Goal: Information Seeking & Learning: Learn about a topic

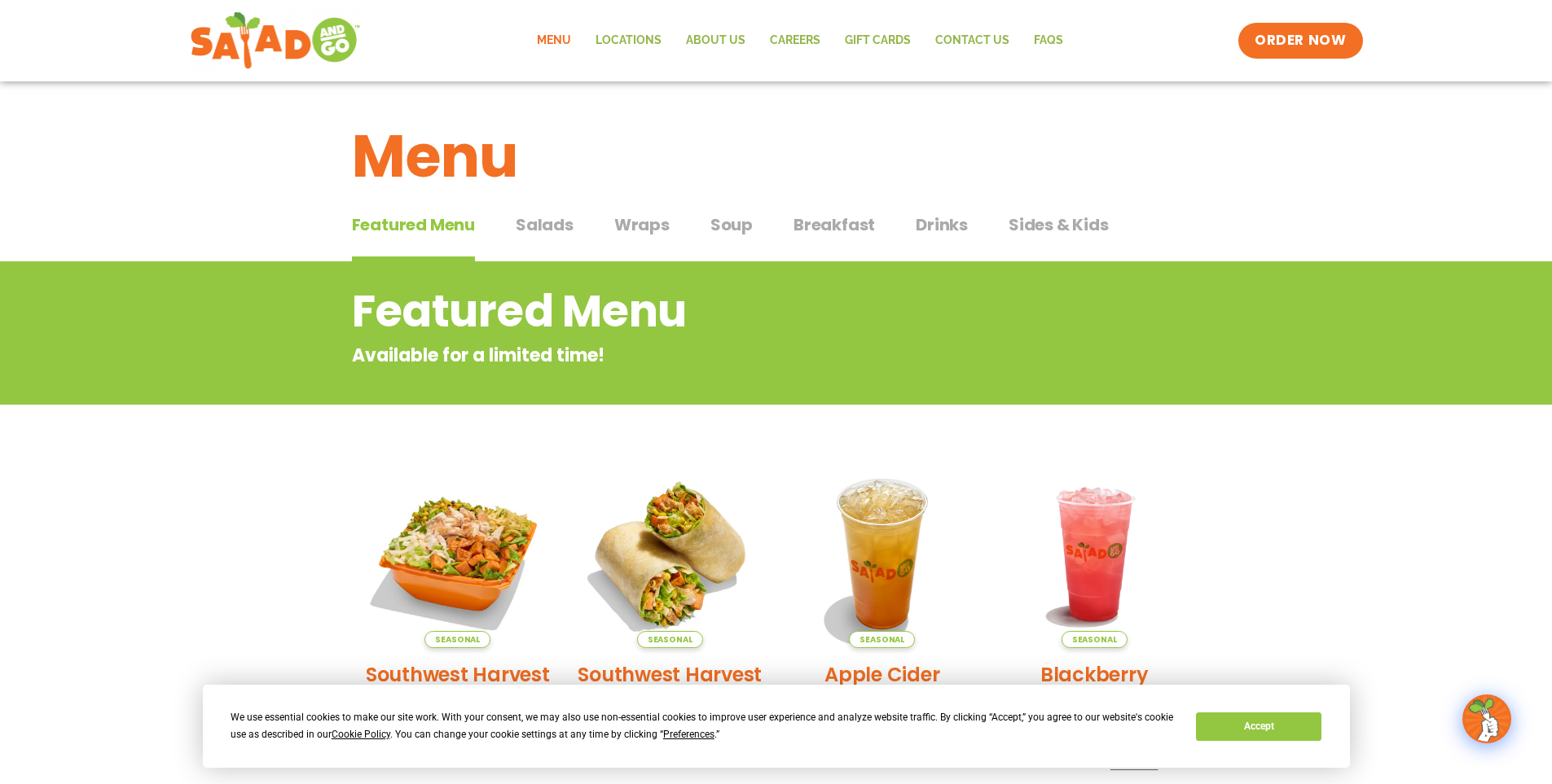
click at [632, 223] on span "Wraps" at bounding box center [641, 224] width 56 height 24
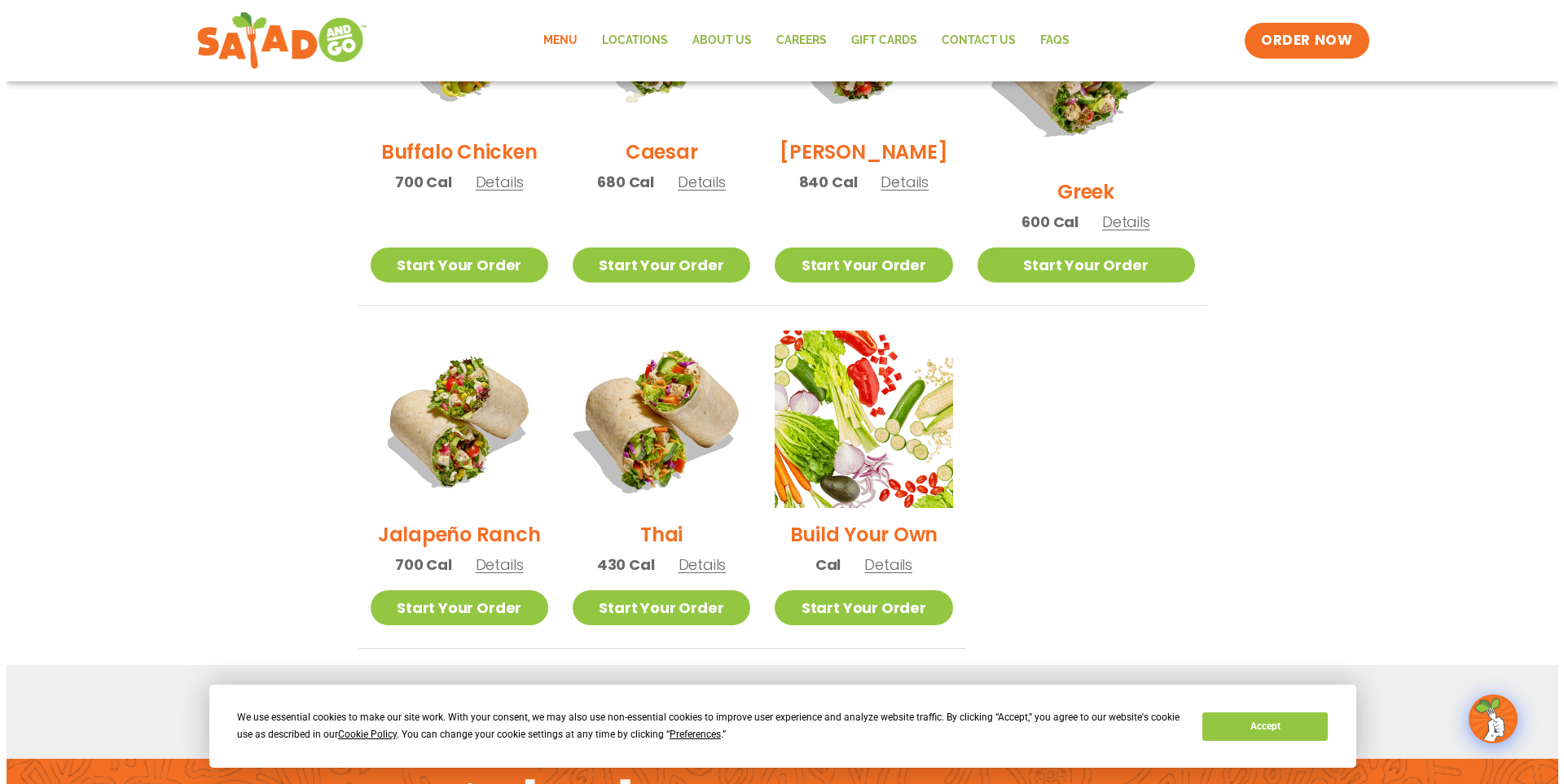
scroll to position [977, 0]
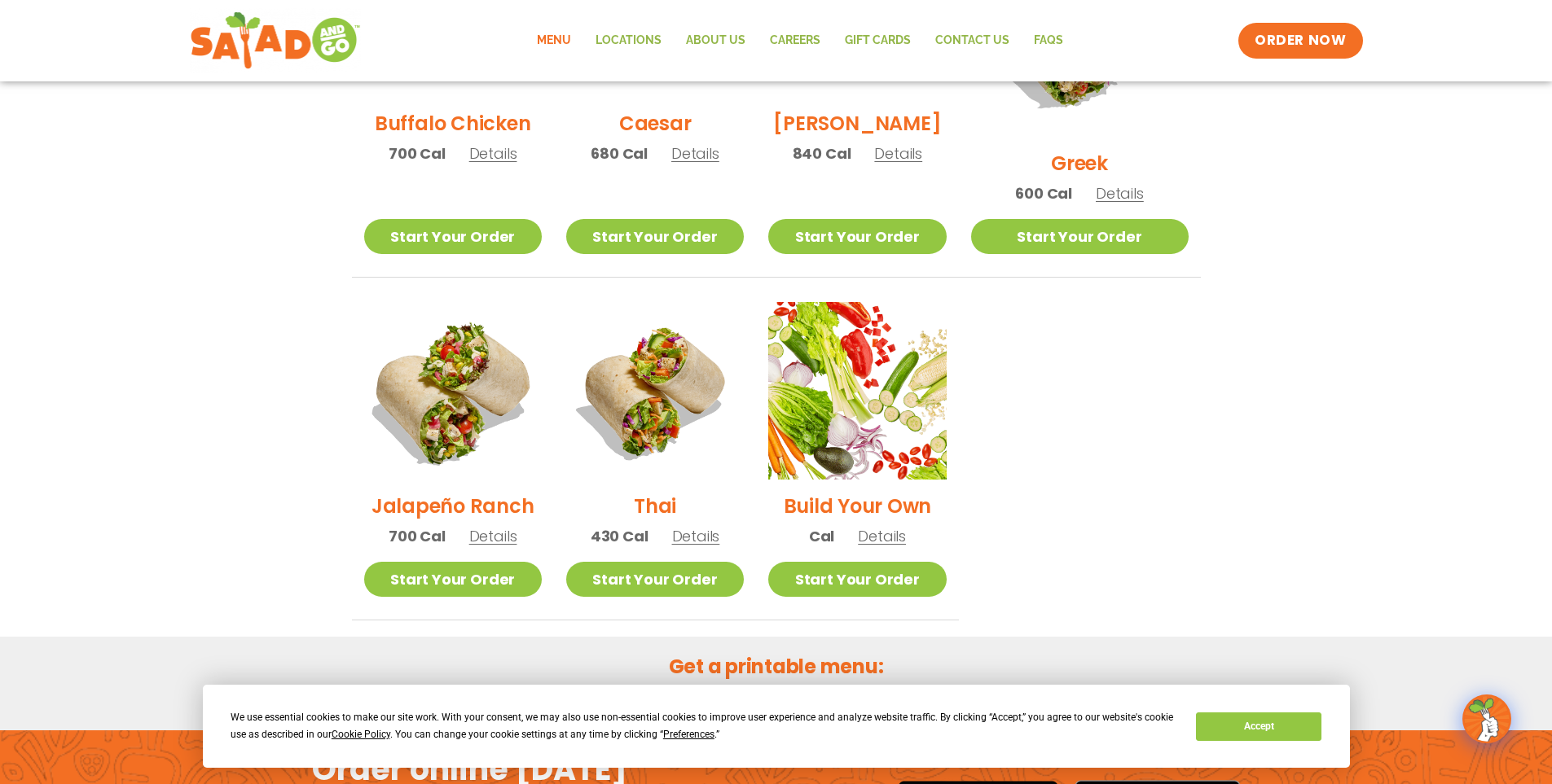
click at [487, 421] on img at bounding box center [452, 390] width 208 height 208
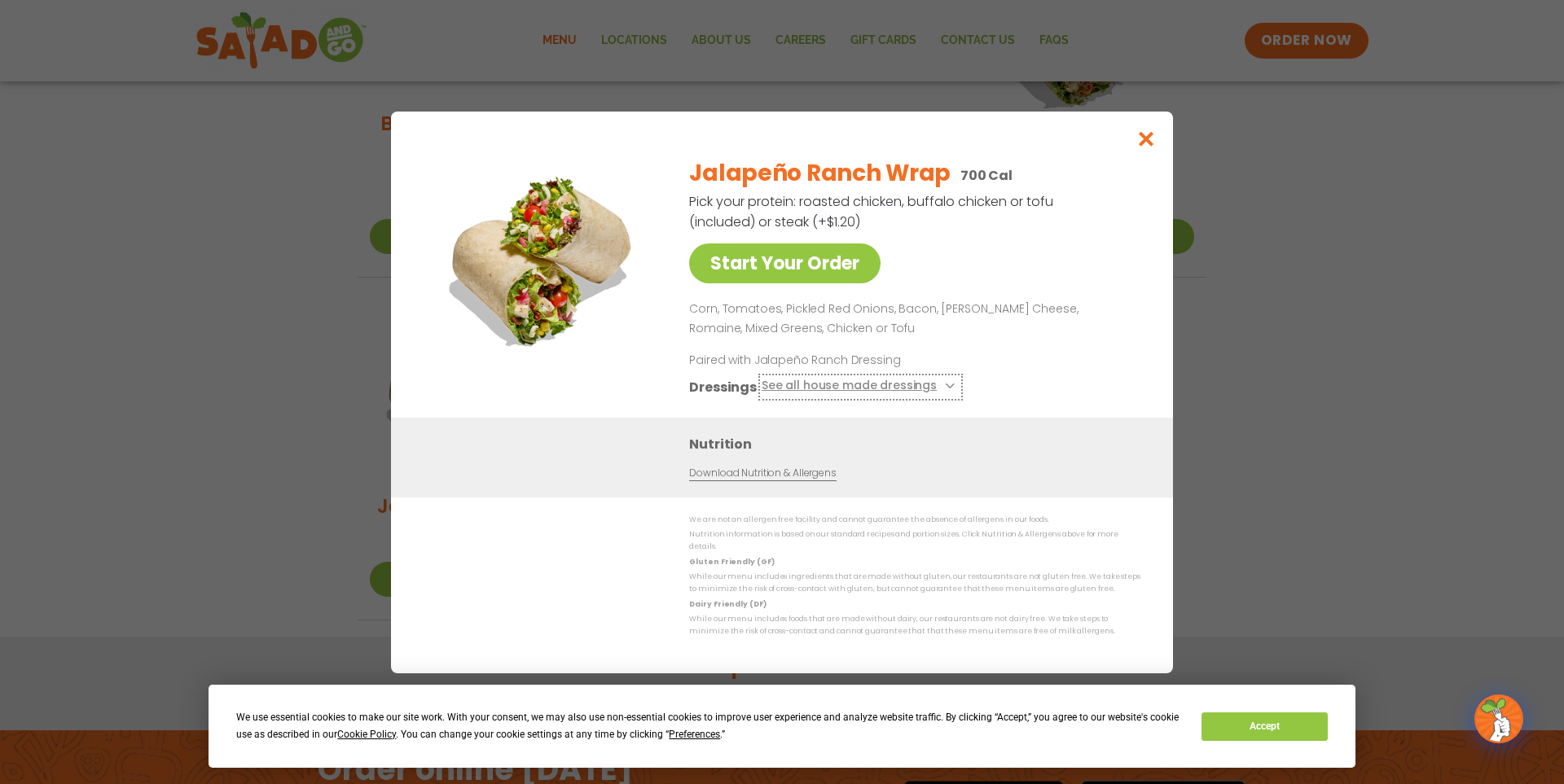
click at [894, 396] on button "See all house made dressings" at bounding box center [861, 386] width 198 height 21
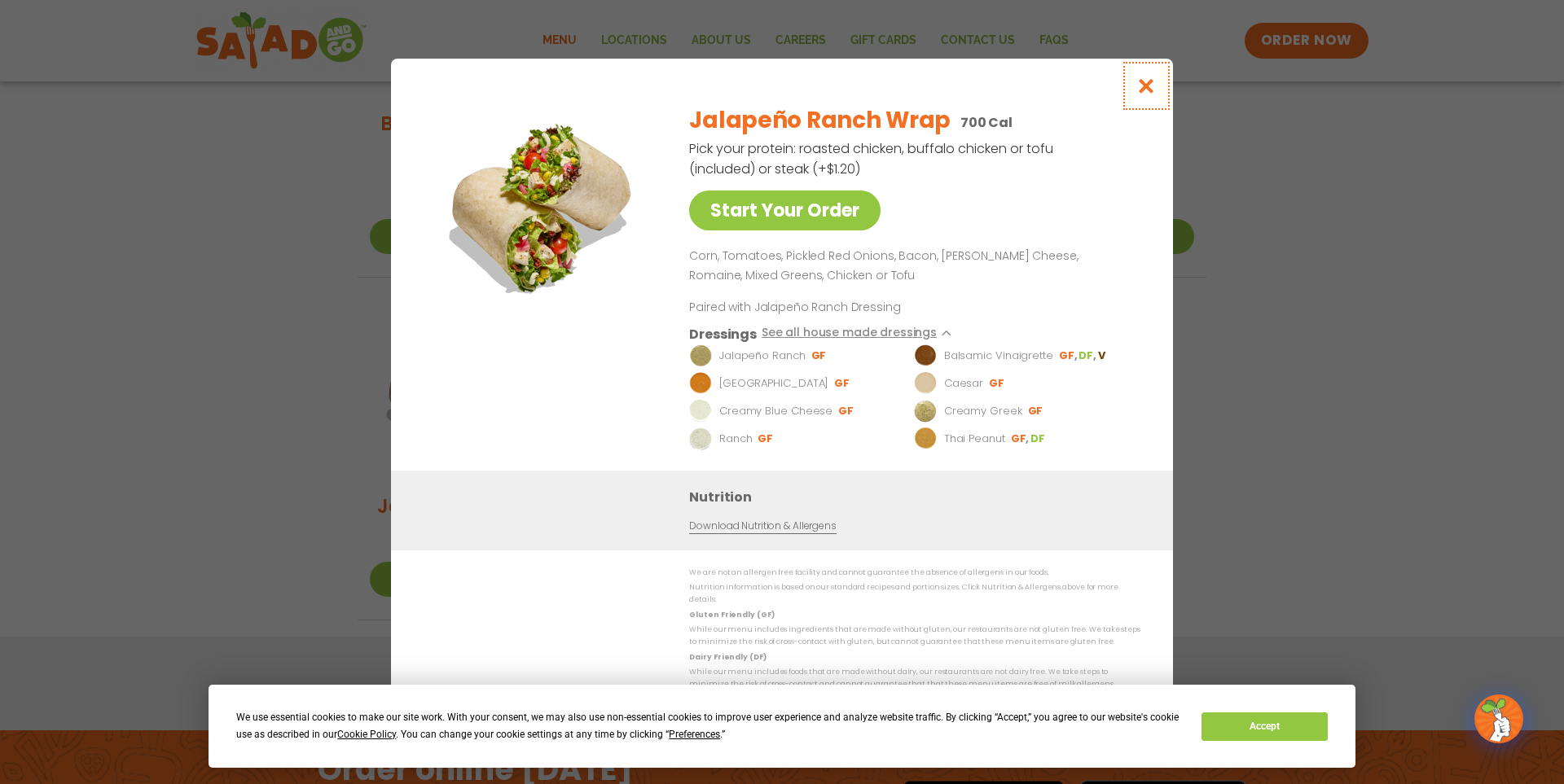
click at [1152, 93] on icon "Close modal" at bounding box center [1146, 86] width 21 height 17
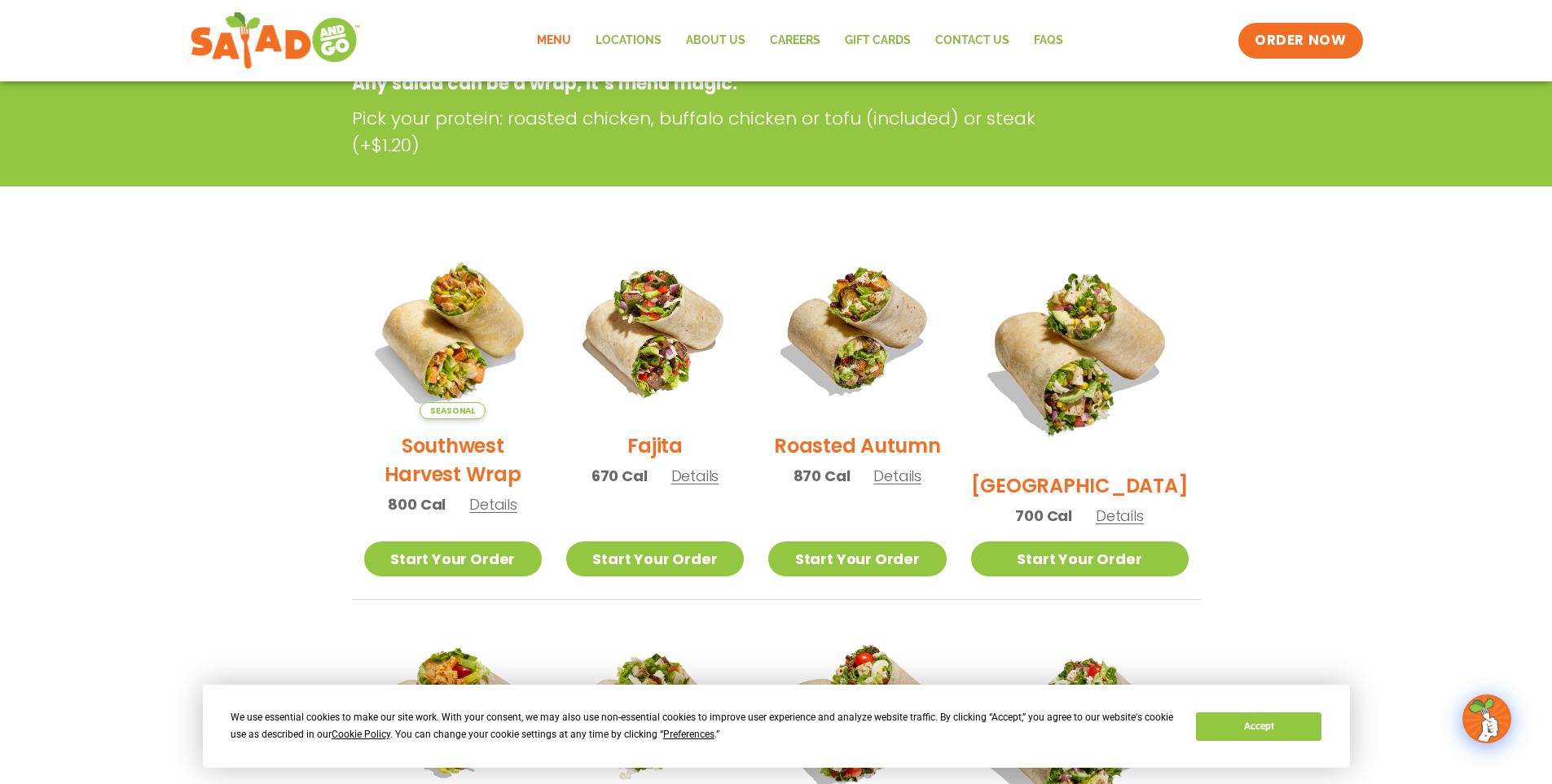
scroll to position [223, 0]
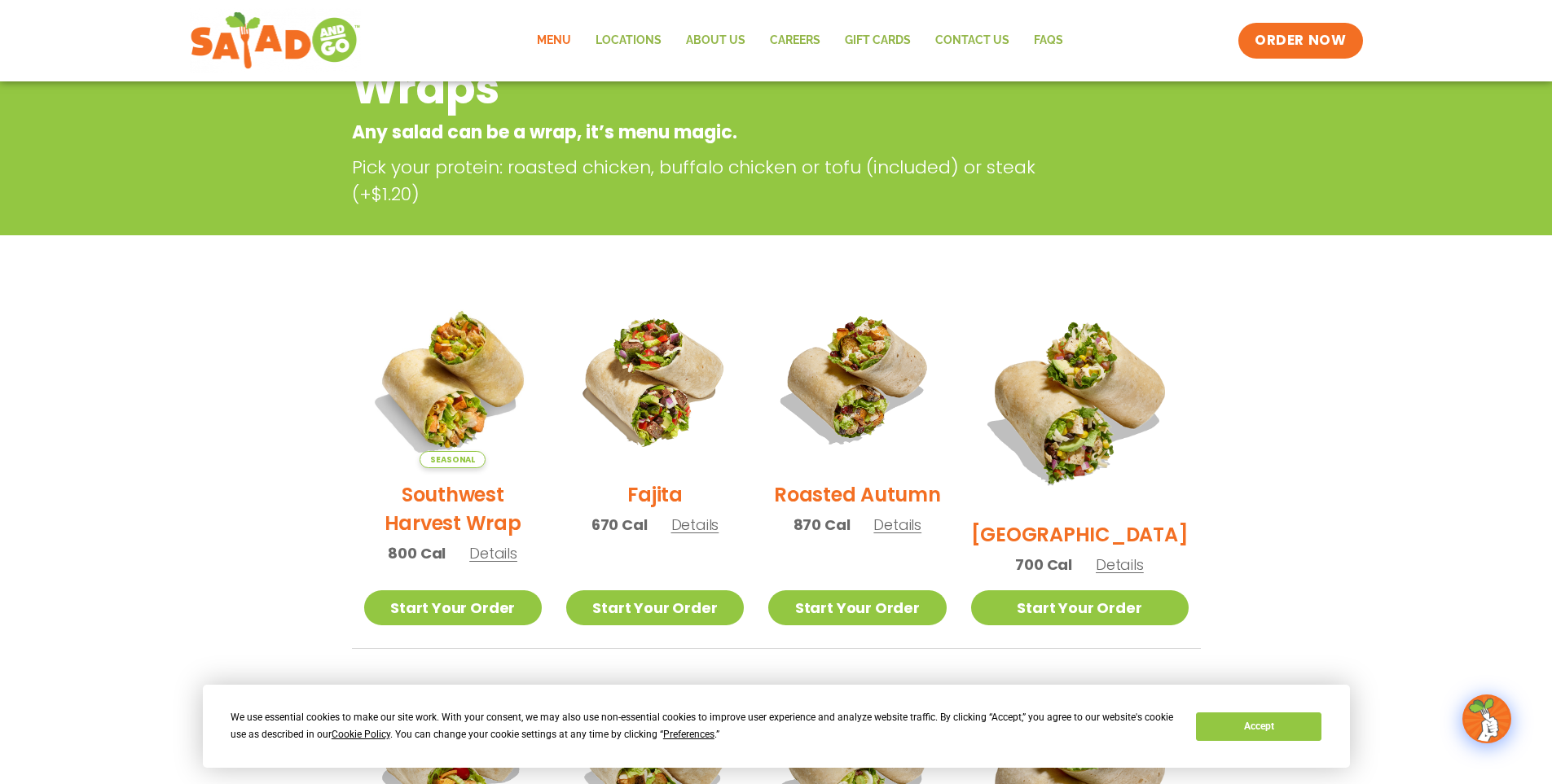
click at [477, 564] on span "Details" at bounding box center [493, 553] width 48 height 21
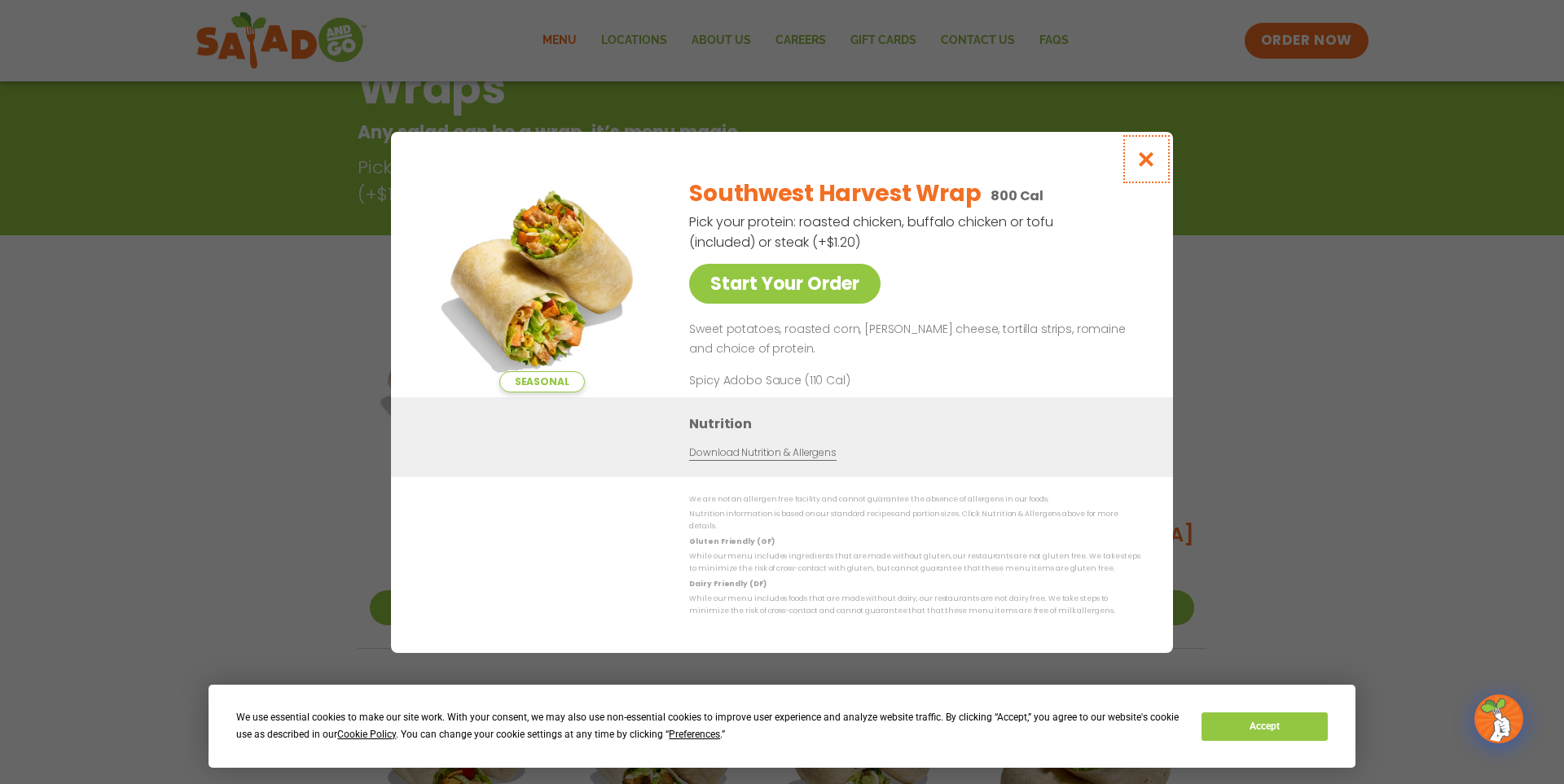
click at [1152, 166] on icon "Close modal" at bounding box center [1146, 159] width 21 height 17
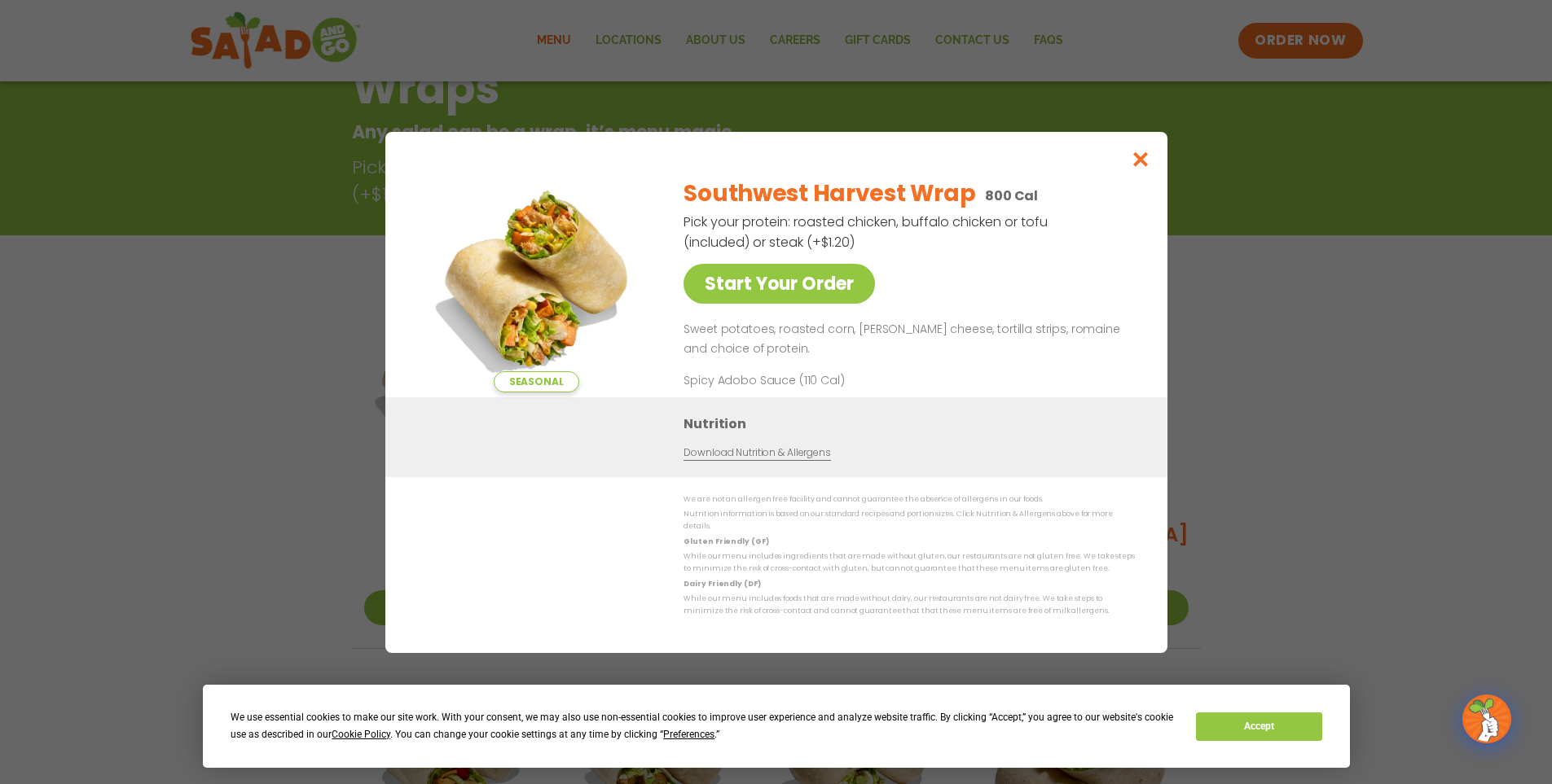
scroll to position [261, 0]
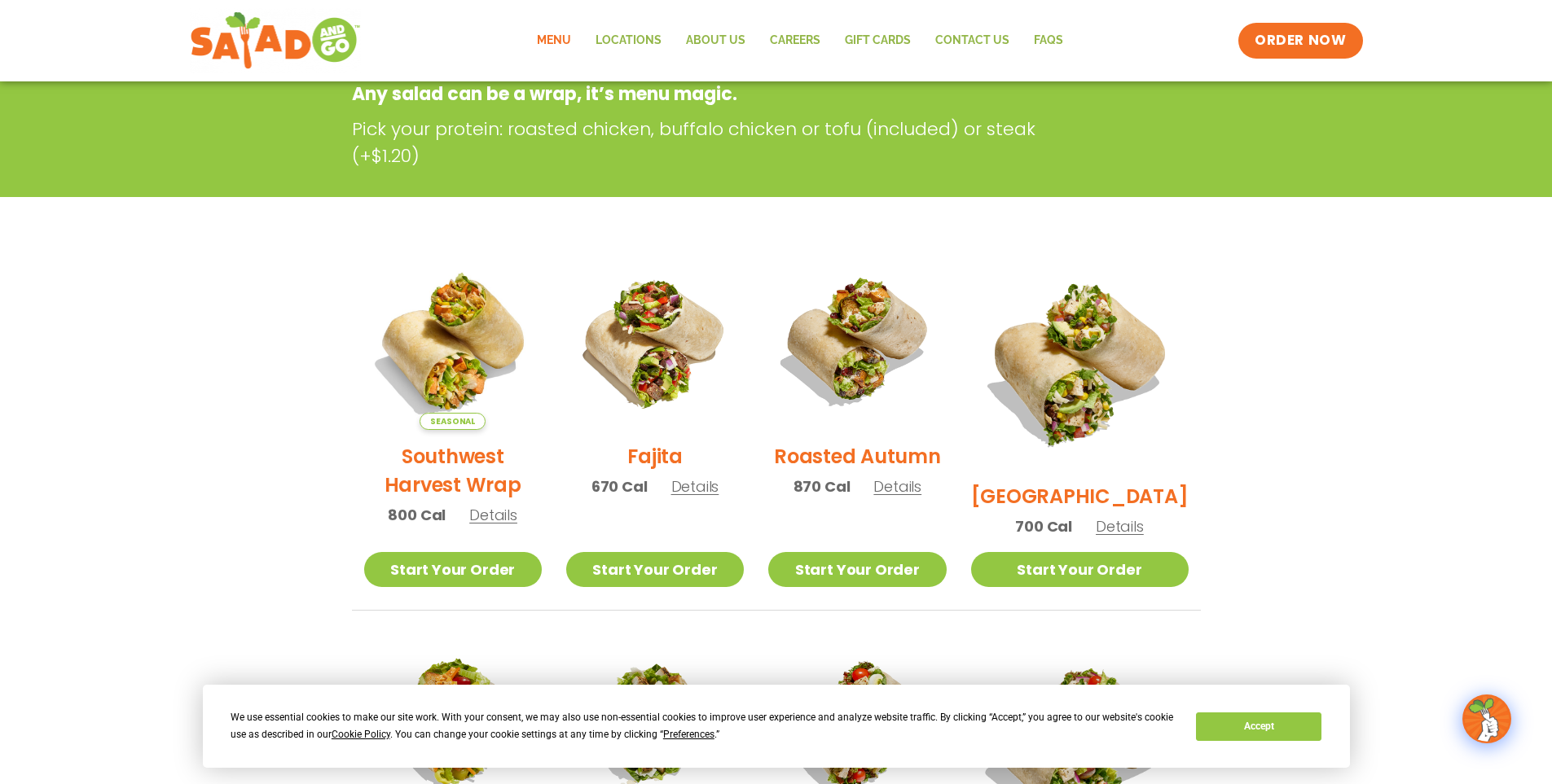
click at [1128, 516] on span "Details" at bounding box center [1119, 527] width 48 height 21
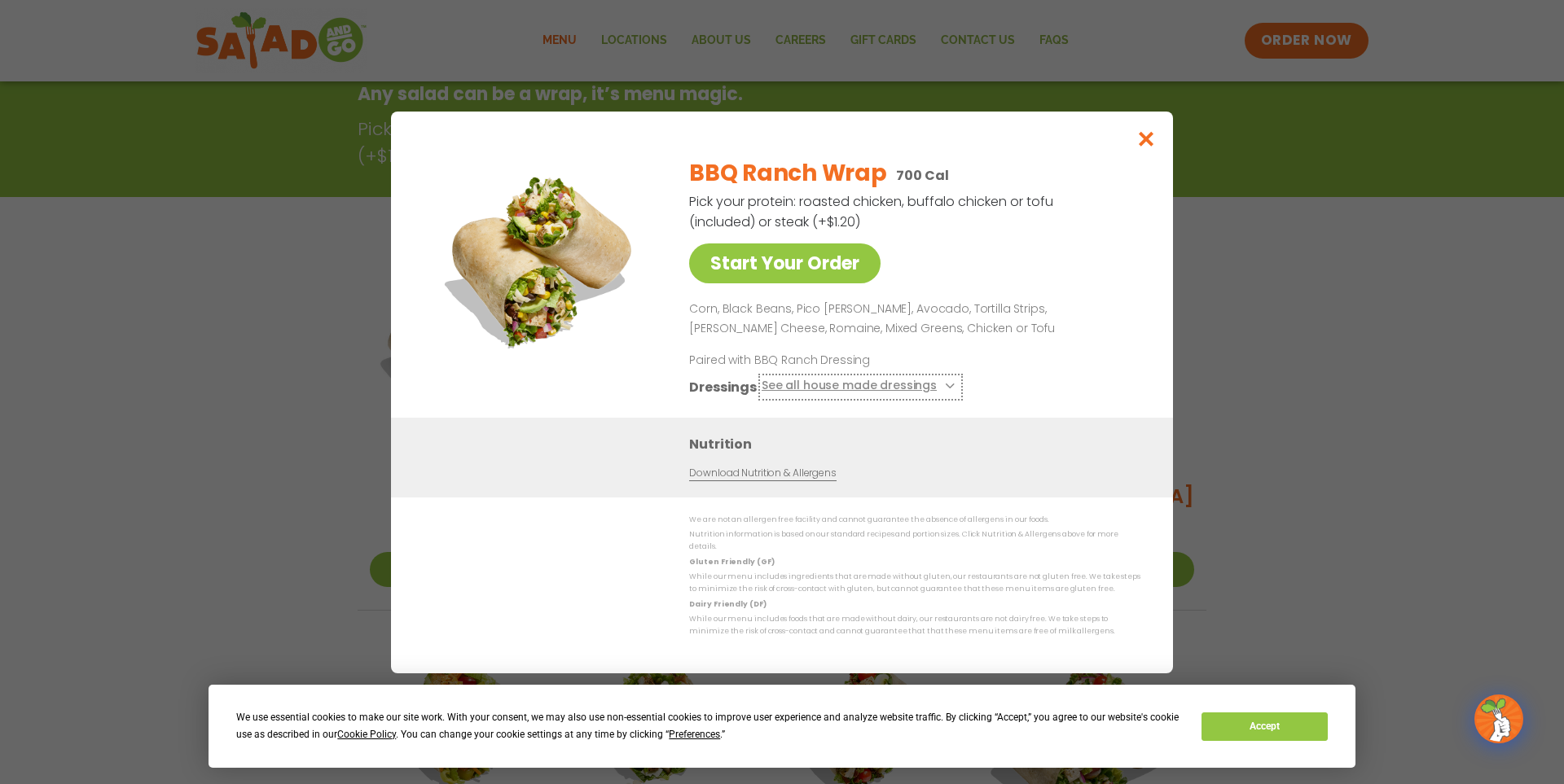
click at [846, 392] on button "See all house made dressings" at bounding box center [861, 386] width 198 height 21
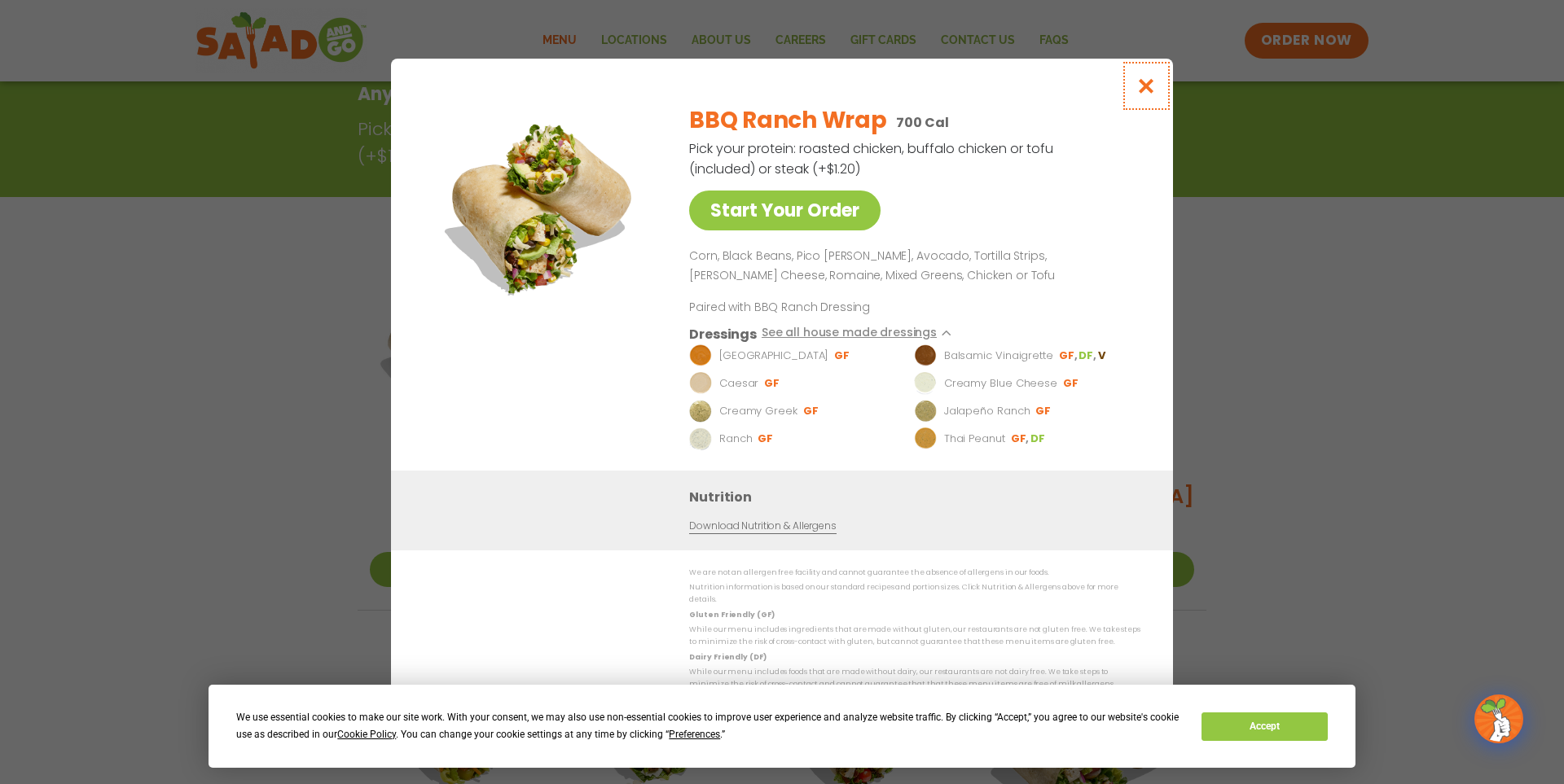
click at [1135, 94] on button "Close modal" at bounding box center [1146, 86] width 53 height 55
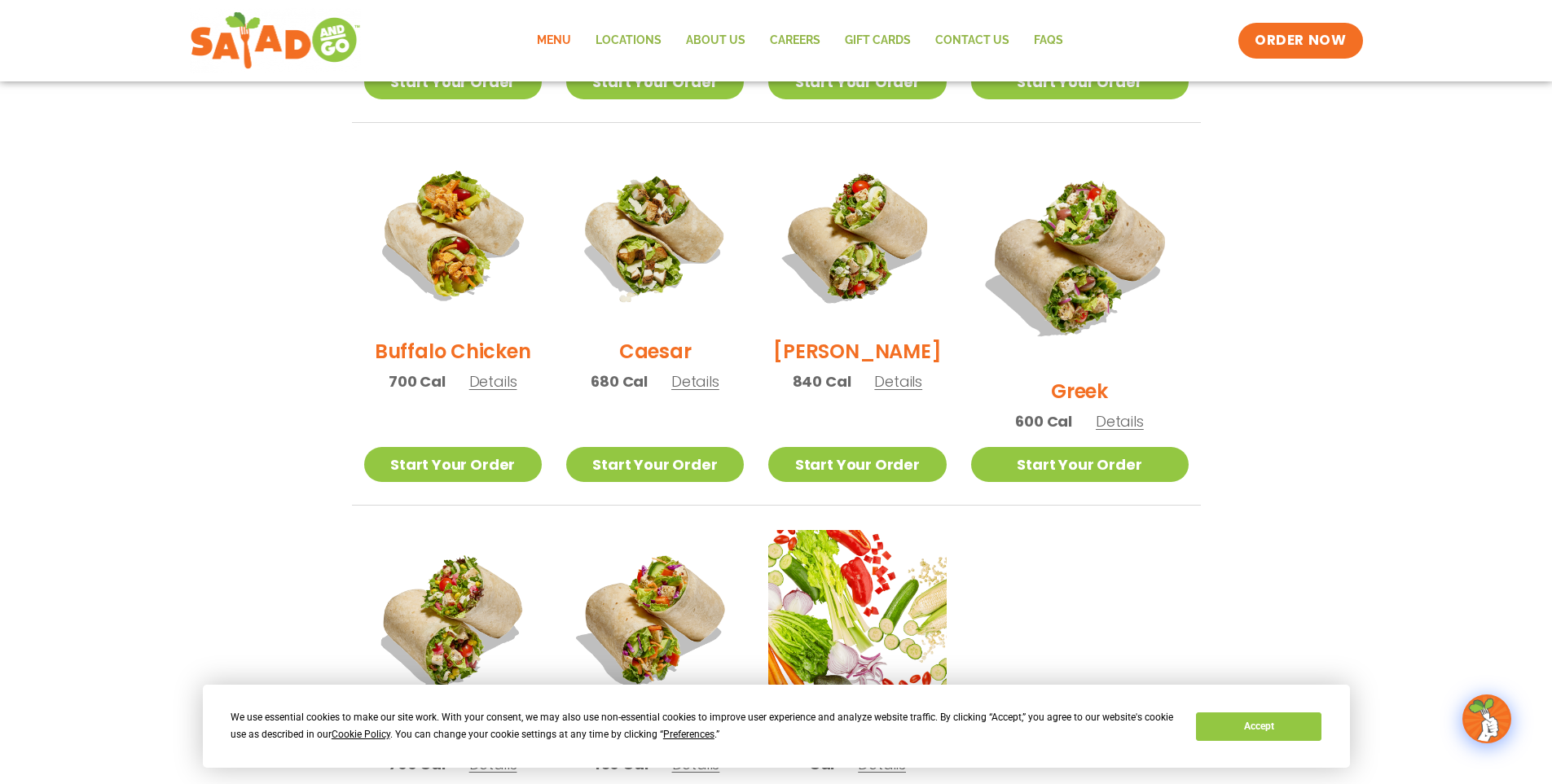
scroll to position [668, 0]
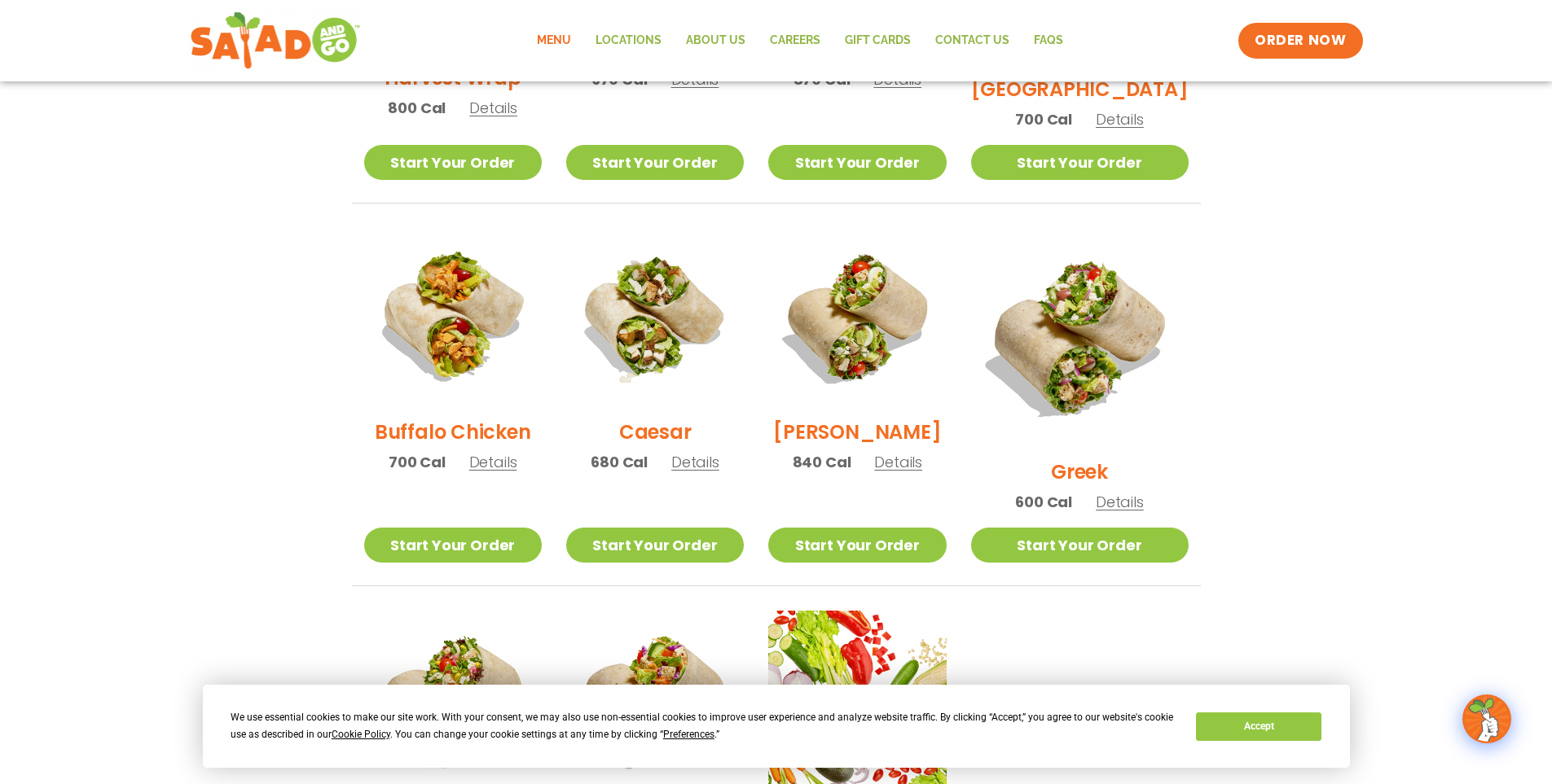
click at [910, 471] on span "Details" at bounding box center [898, 462] width 48 height 21
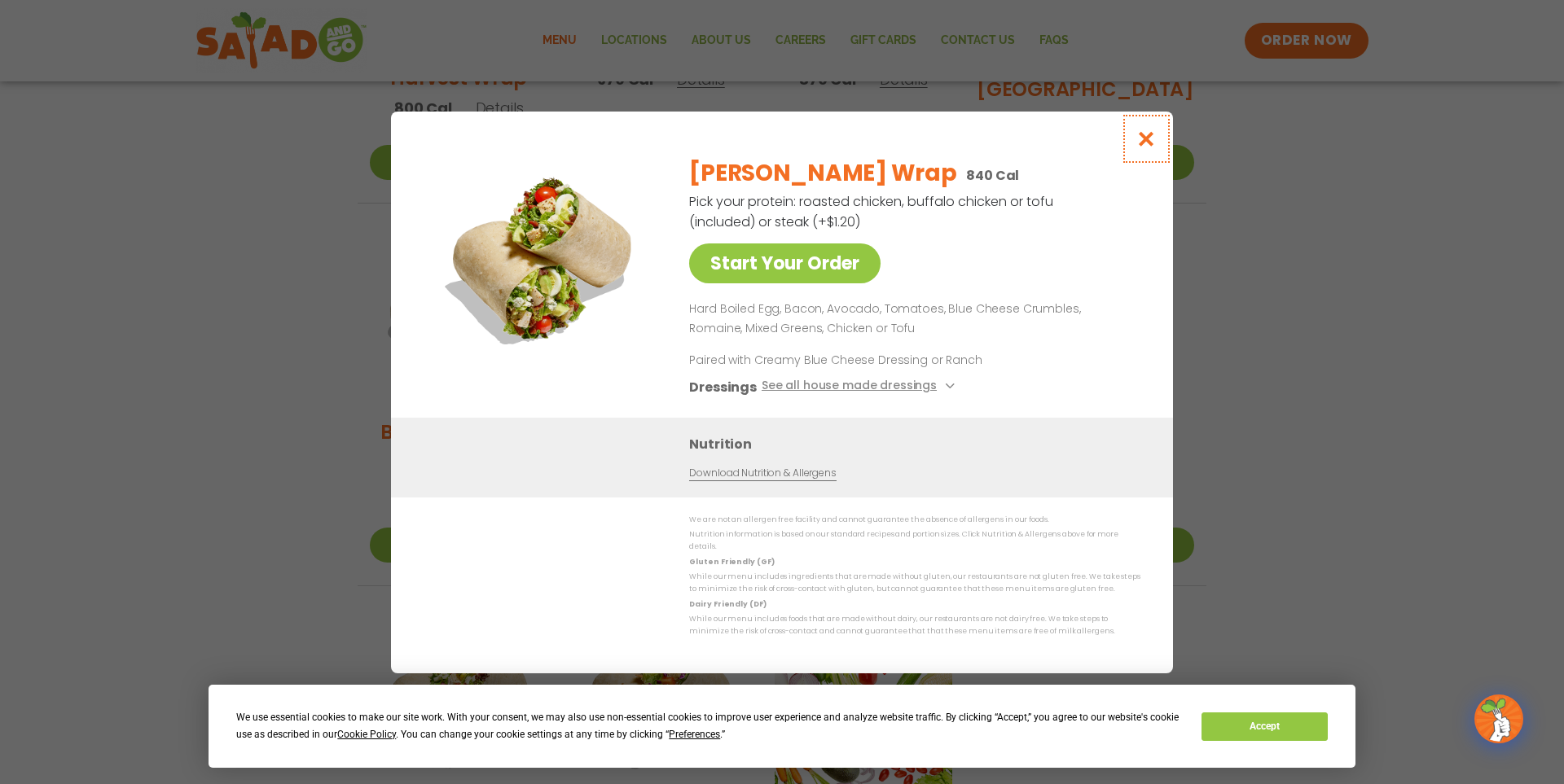
click at [1145, 143] on icon "Close modal" at bounding box center [1146, 139] width 21 height 17
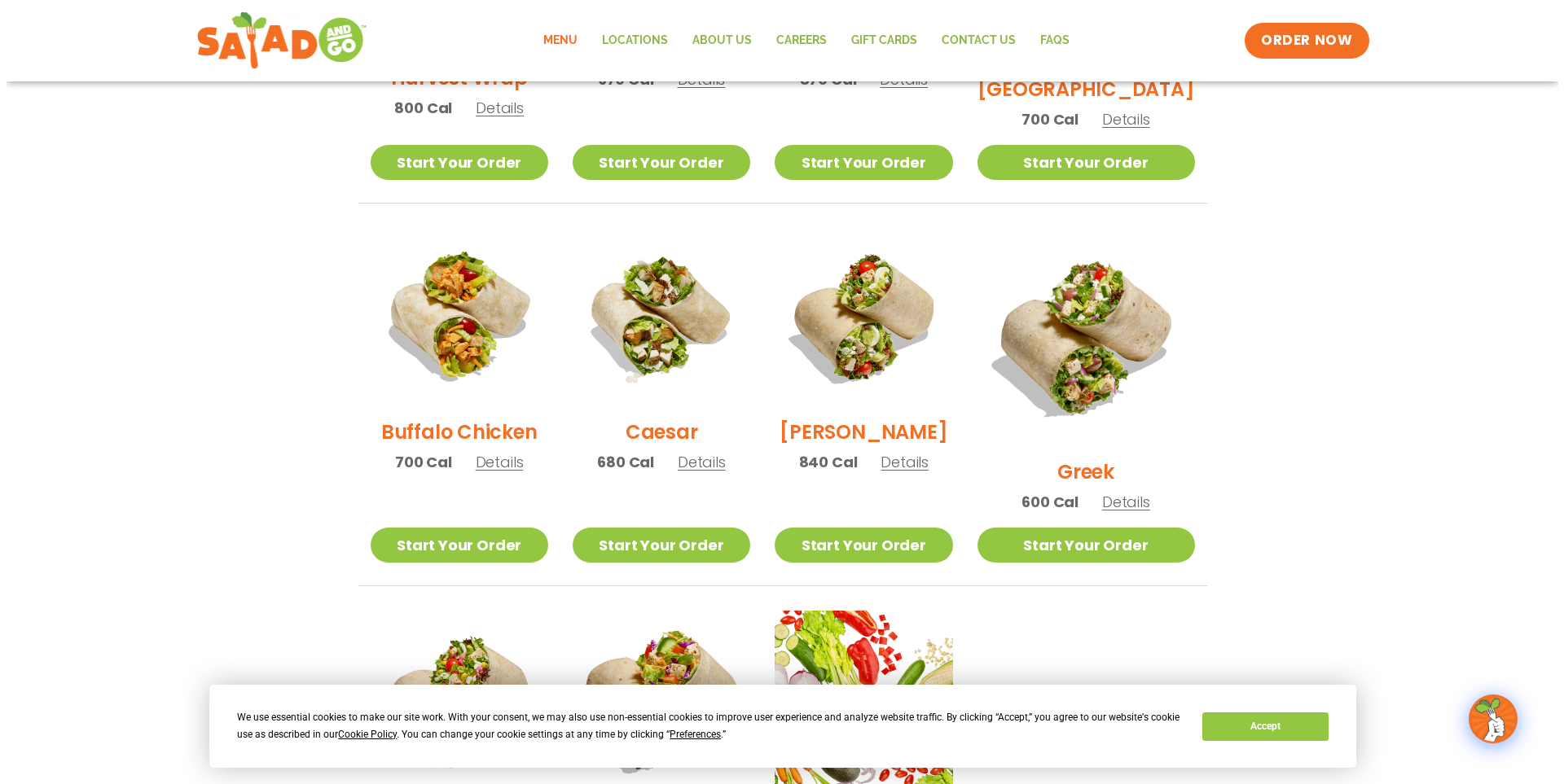
scroll to position [912, 0]
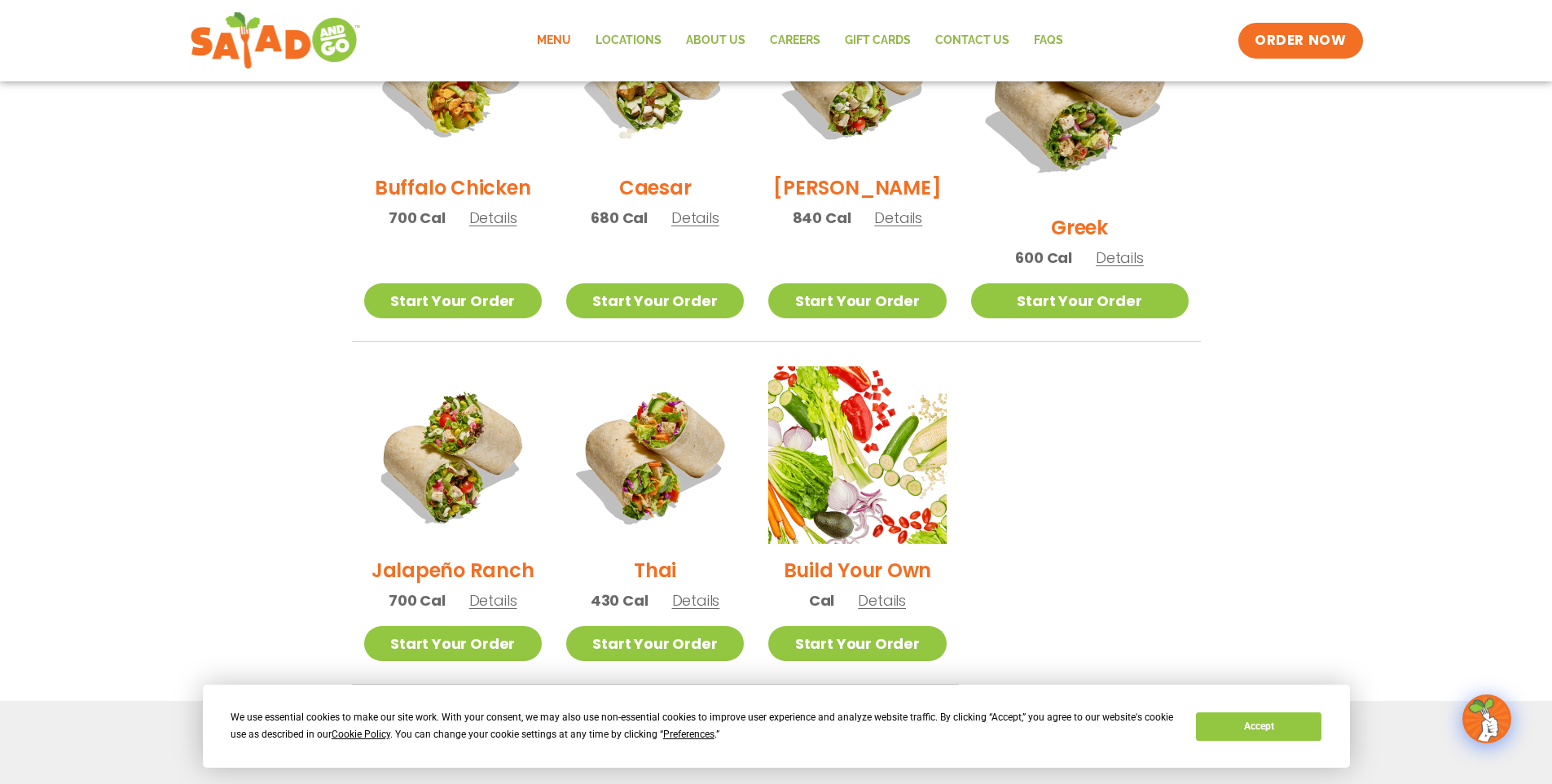
click at [503, 590] on span "Details" at bounding box center [493, 600] width 48 height 21
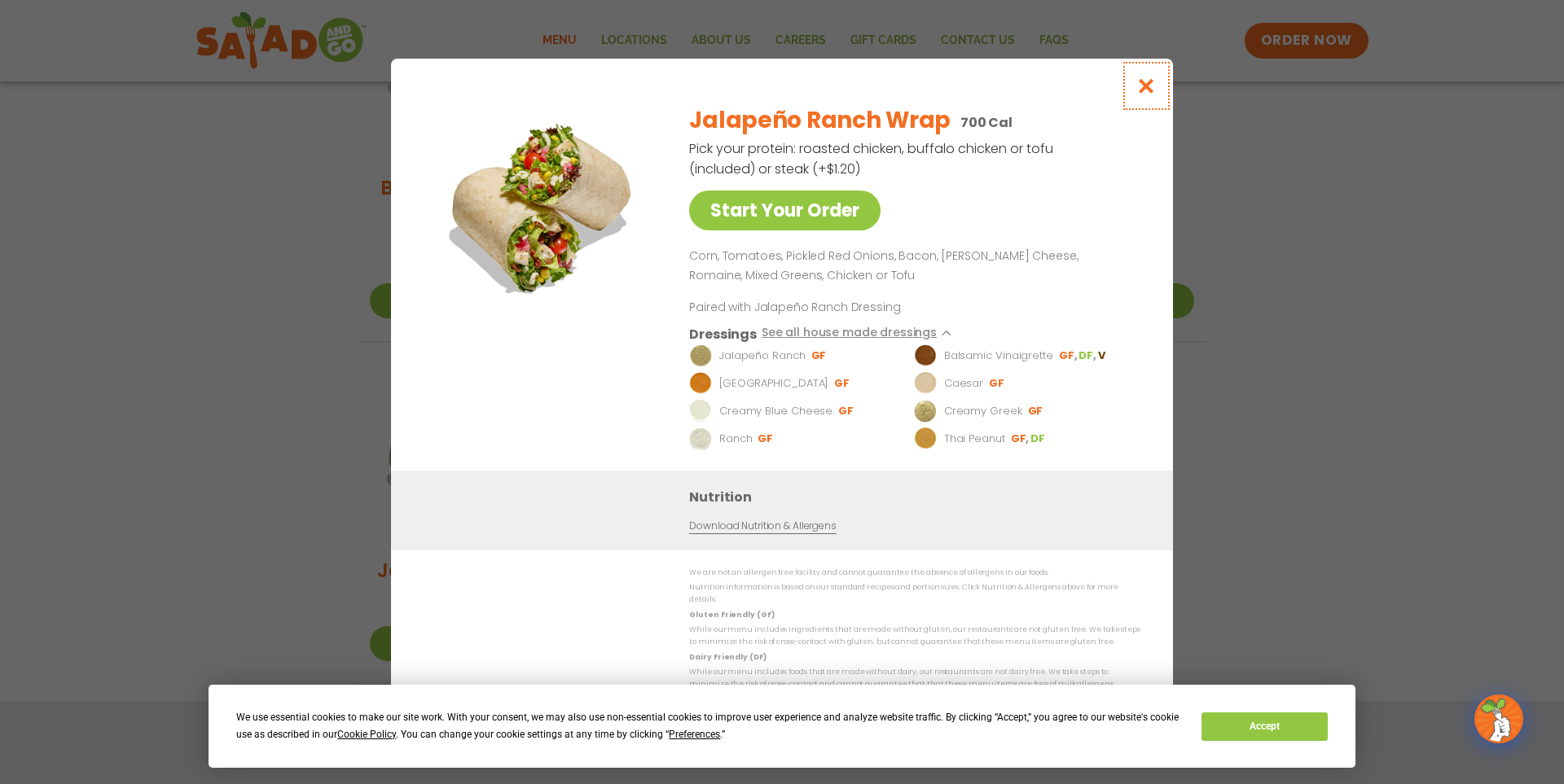
click at [1151, 86] on icon "Close modal" at bounding box center [1146, 86] width 21 height 17
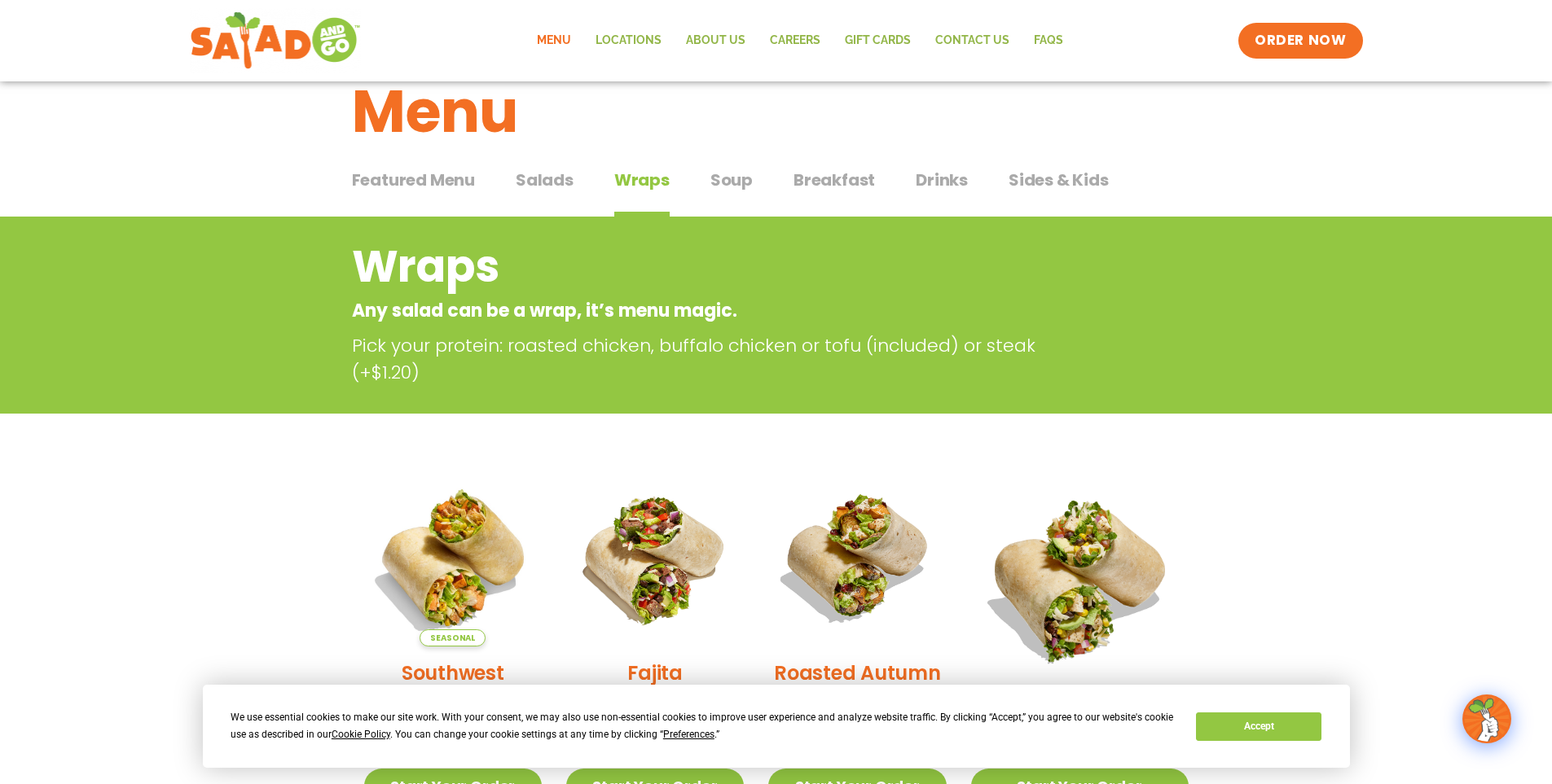
scroll to position [0, 0]
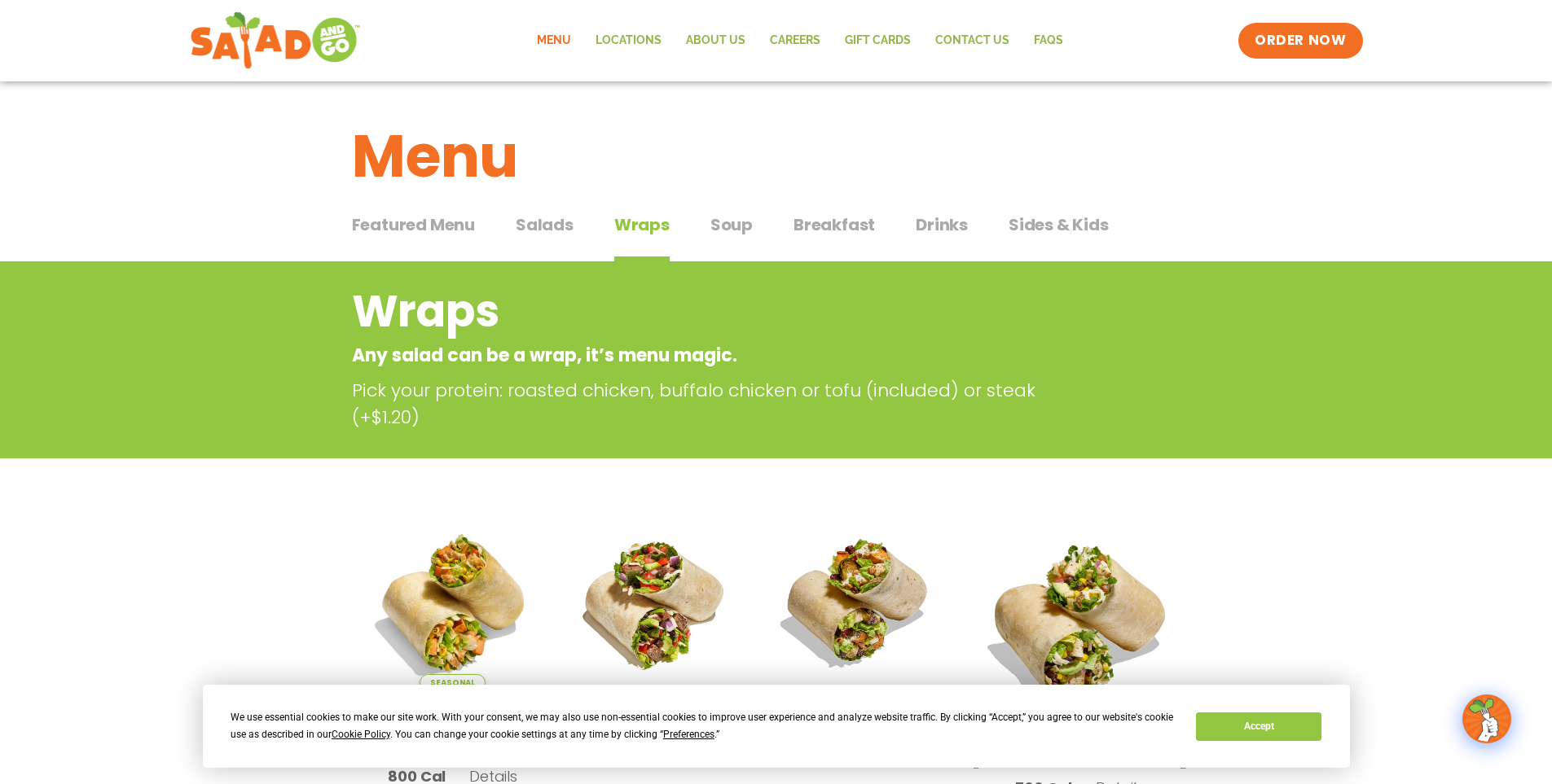
click at [1031, 223] on span "Sides & Kids" at bounding box center [1058, 224] width 100 height 24
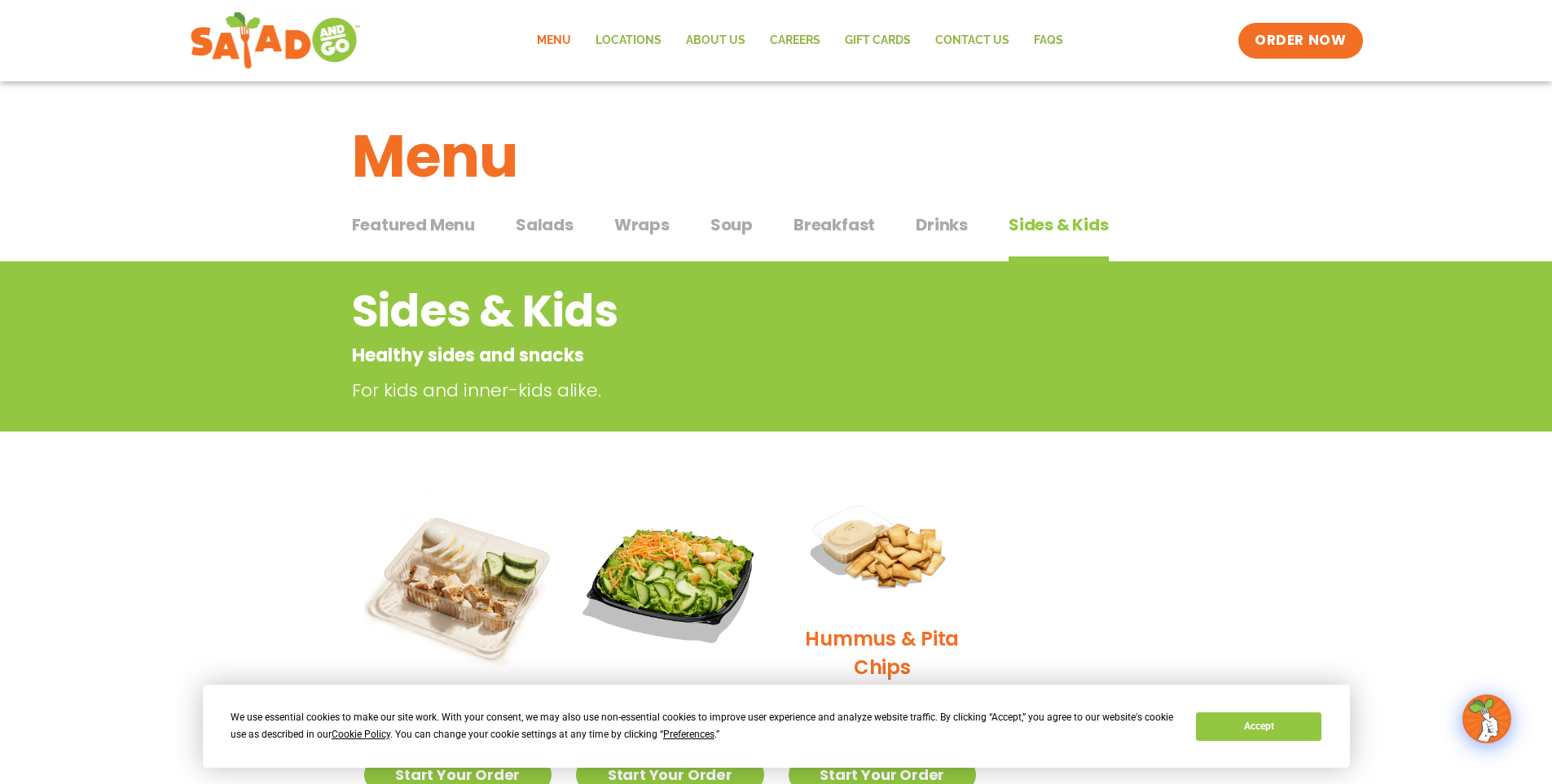
click at [951, 232] on span "Drinks" at bounding box center [941, 224] width 52 height 24
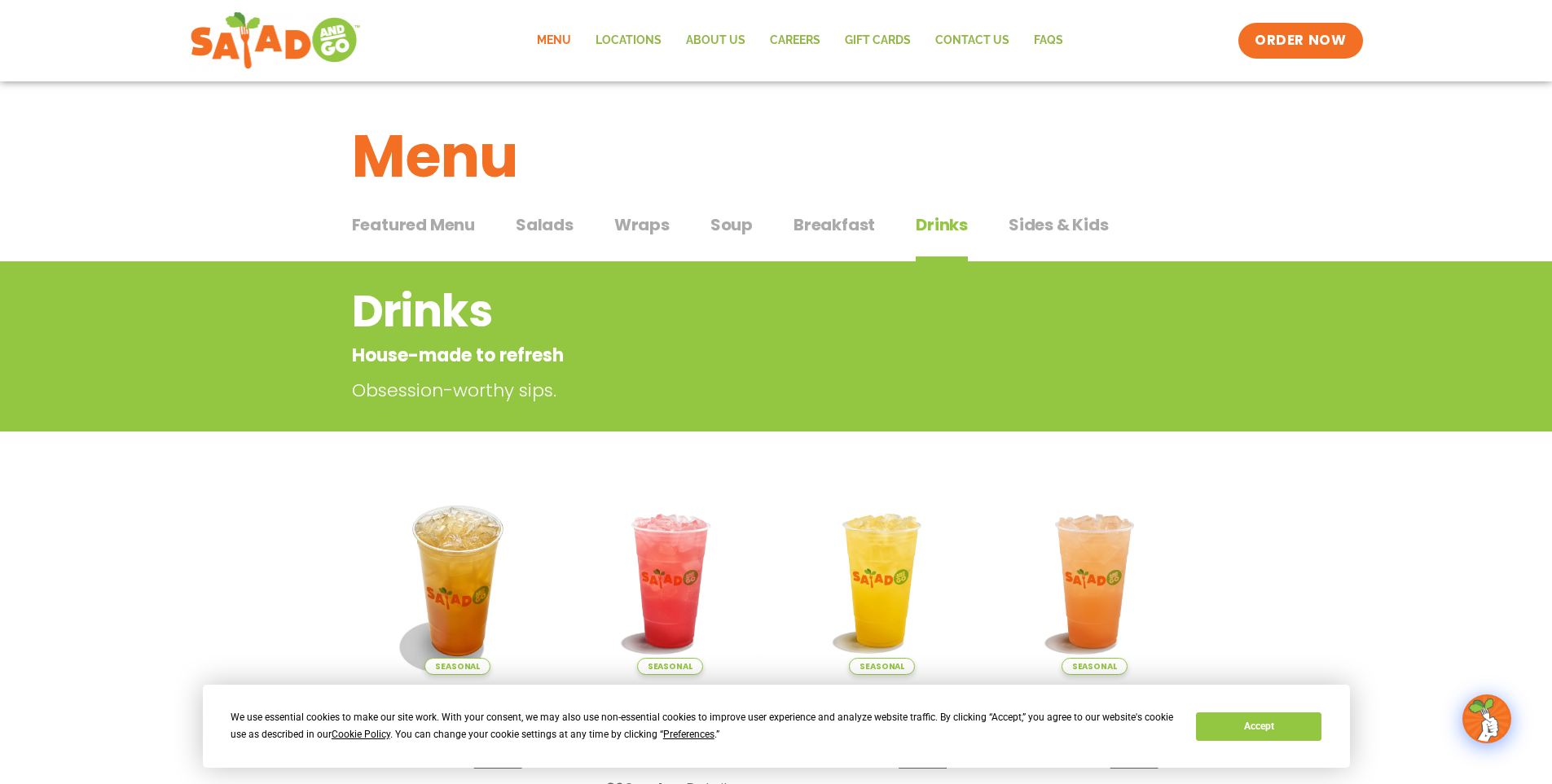
click at [800, 219] on span "Breakfast" at bounding box center [834, 224] width 81 height 24
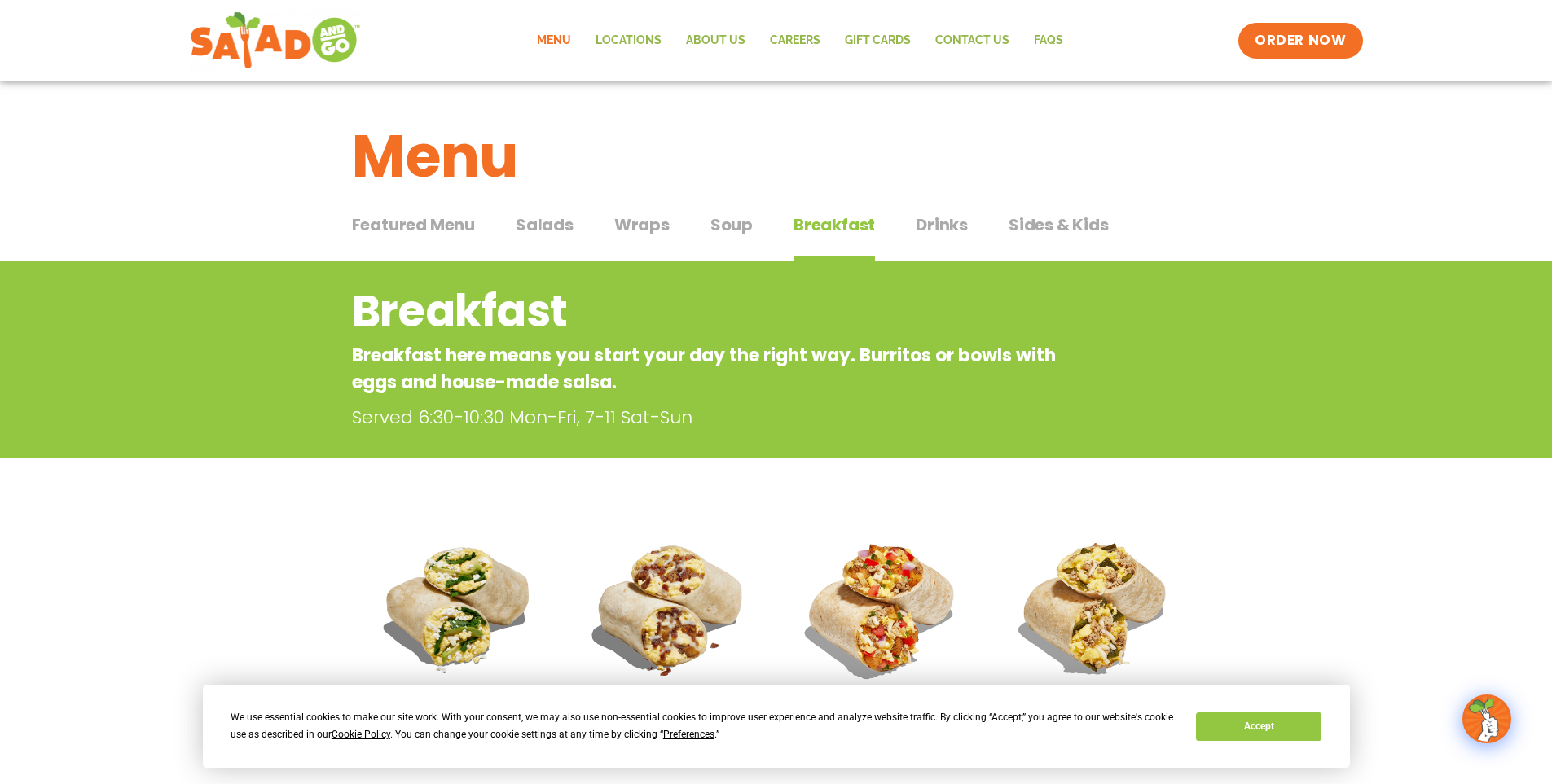
click at [655, 224] on span "Wraps" at bounding box center [641, 224] width 56 height 24
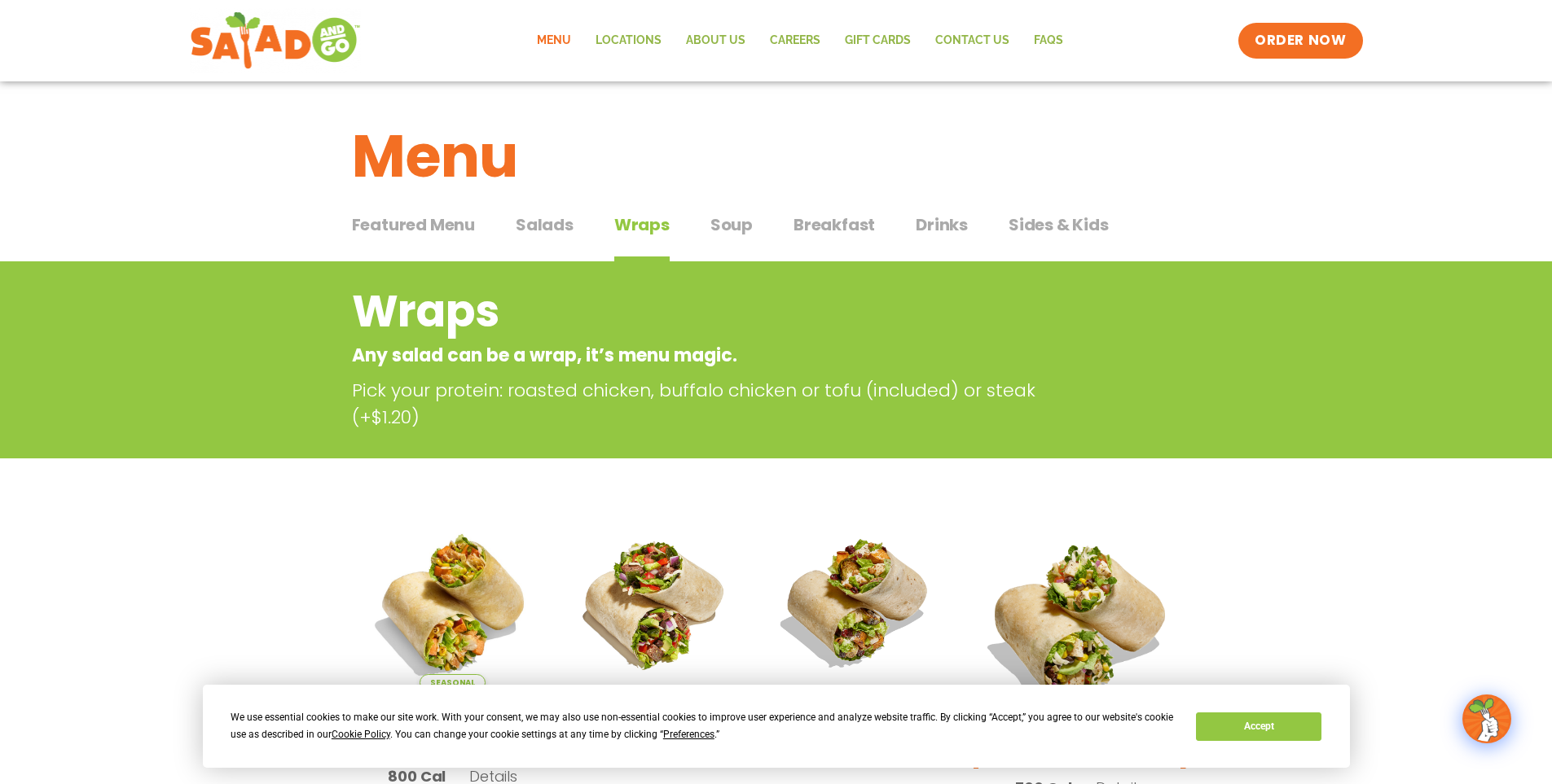
click at [1033, 231] on span "Sides & Kids" at bounding box center [1058, 224] width 100 height 24
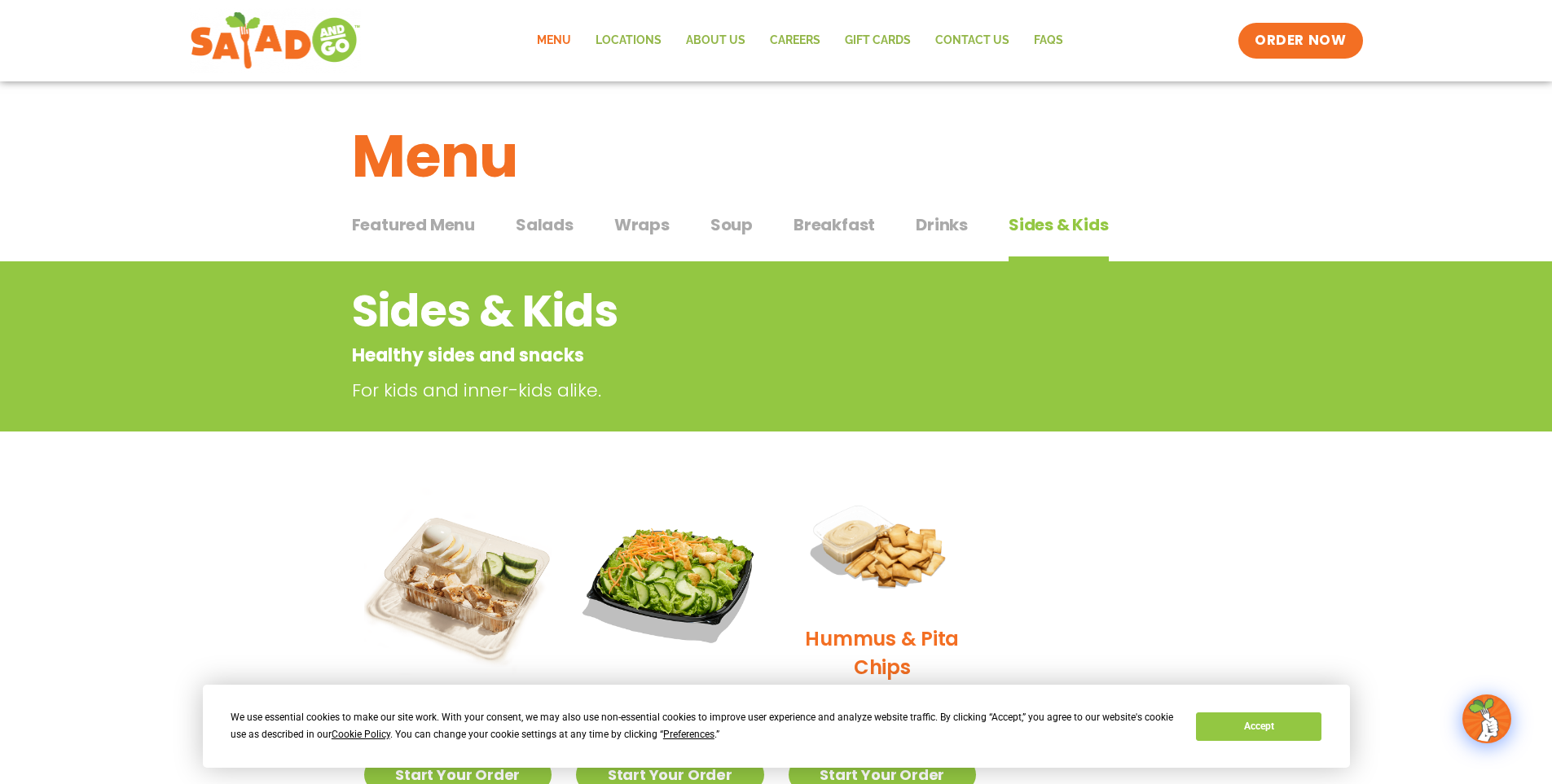
click at [437, 233] on span "Featured Menu" at bounding box center [413, 224] width 123 height 24
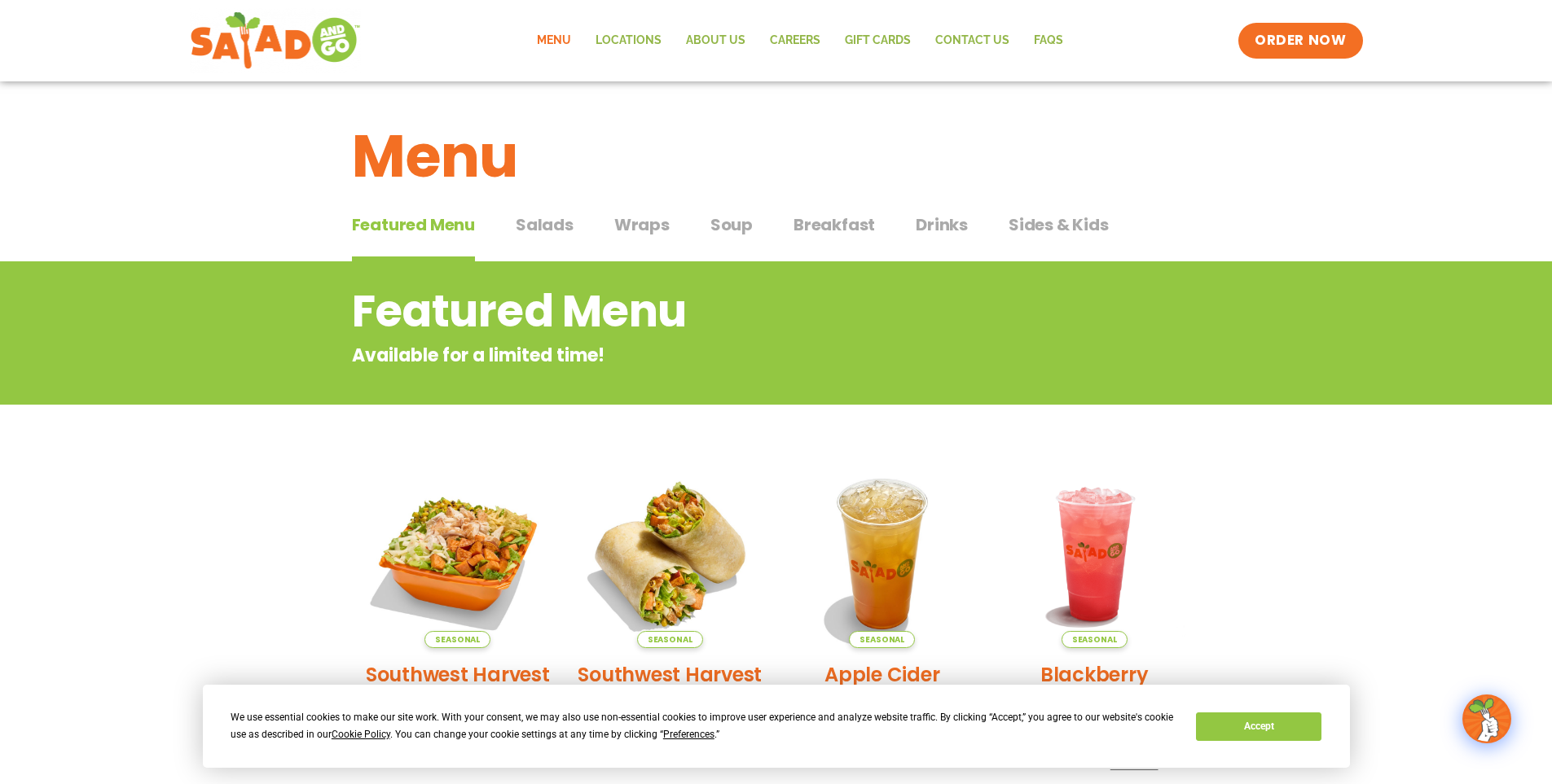
click at [545, 221] on span "Salads" at bounding box center [544, 224] width 58 height 24
